Goal: Navigation & Orientation: Find specific page/section

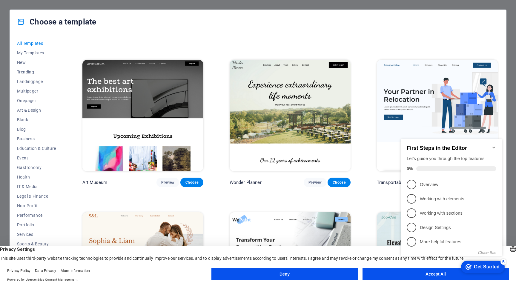
scroll to position [136, 0]
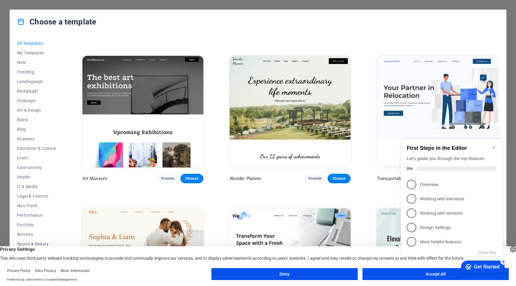
click at [492, 145] on icon "Minimize checklist" at bounding box center [493, 147] width 5 height 5
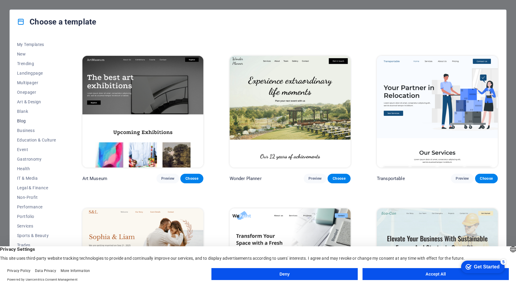
scroll to position [0, 0]
click at [386, 278] on button "Accept All" at bounding box center [435, 274] width 146 height 12
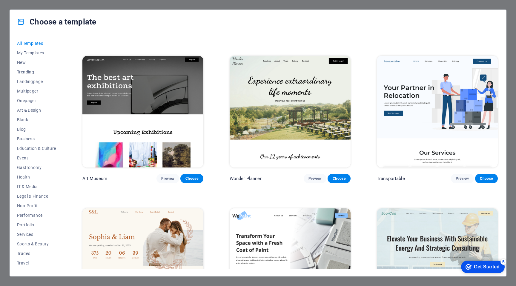
click at [1, 7] on div "Choose a template All Templates My Templates New Trending Landingpage Multipage…" at bounding box center [258, 143] width 516 height 286
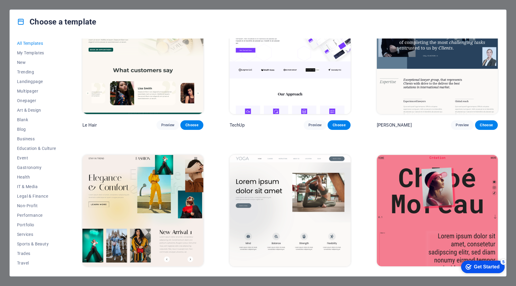
click at [405, 7] on div "Choose a template All Templates My Templates New Trending Landingpage Multipage…" at bounding box center [258, 143] width 516 height 286
